Goal: Obtain resource: Download file/media

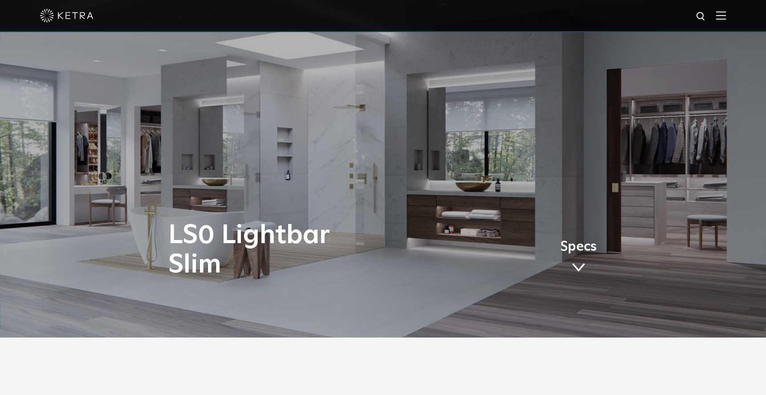
scroll to position [61, 0]
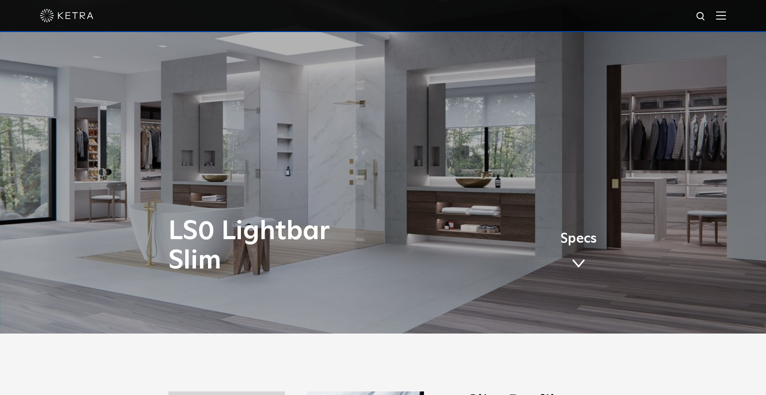
click at [582, 260] on span at bounding box center [578, 264] width 13 height 10
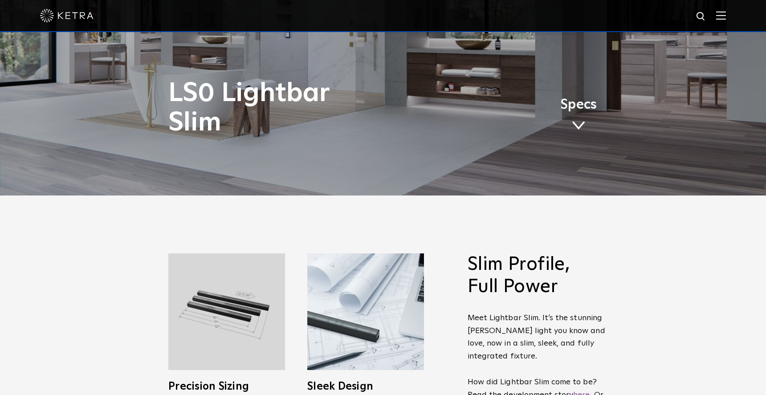
scroll to position [0, 0]
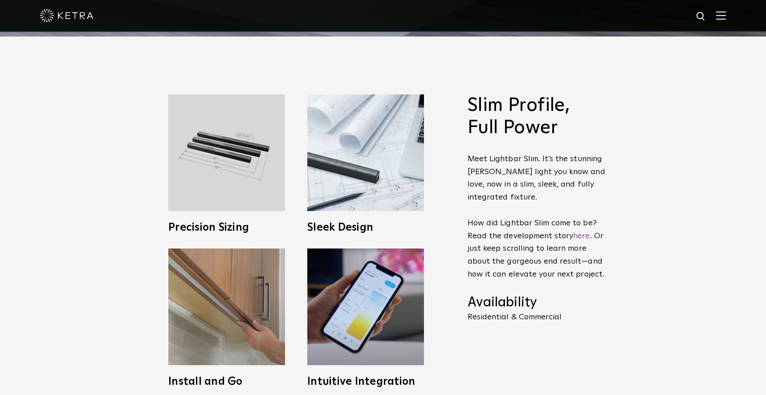
scroll to position [371, 0]
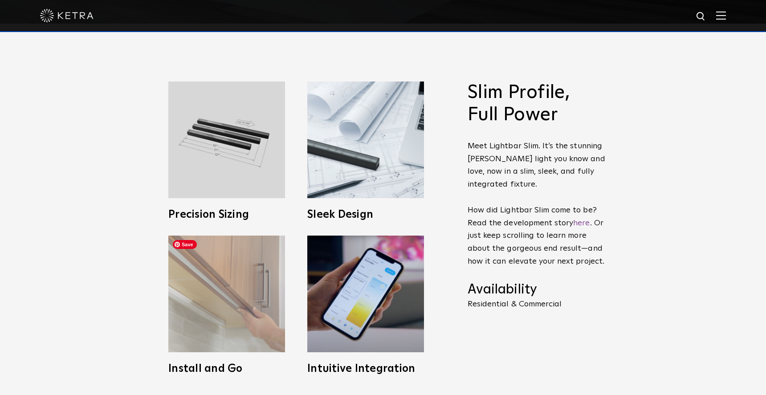
click at [253, 278] on img at bounding box center [226, 294] width 117 height 117
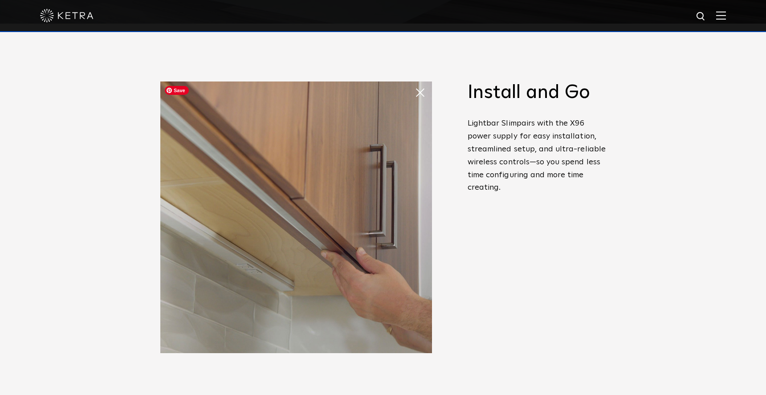
click at [415, 84] on span at bounding box center [415, 84] width 0 height 0
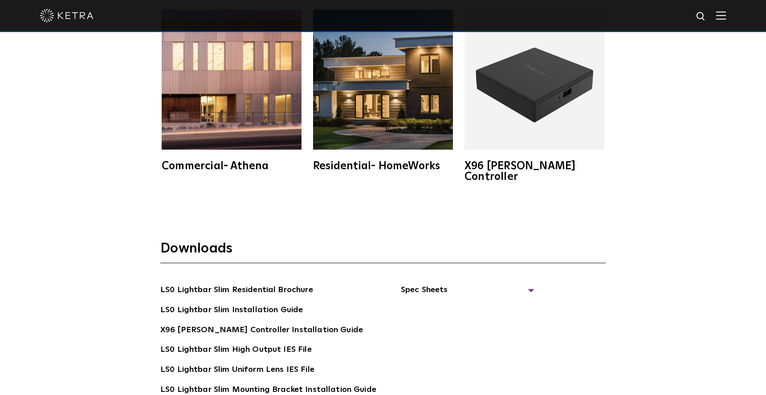
scroll to position [1613, 0]
click at [269, 283] on link "LS0 Lightbar Slim Residential Brochure" at bounding box center [236, 290] width 153 height 14
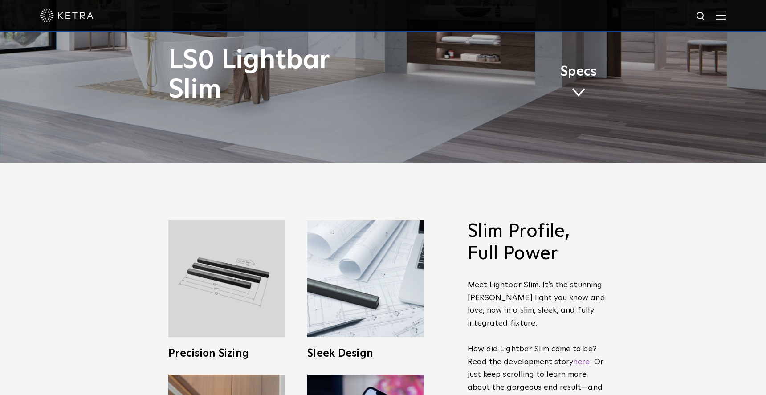
scroll to position [0, 0]
